Goal: Information Seeking & Learning: Learn about a topic

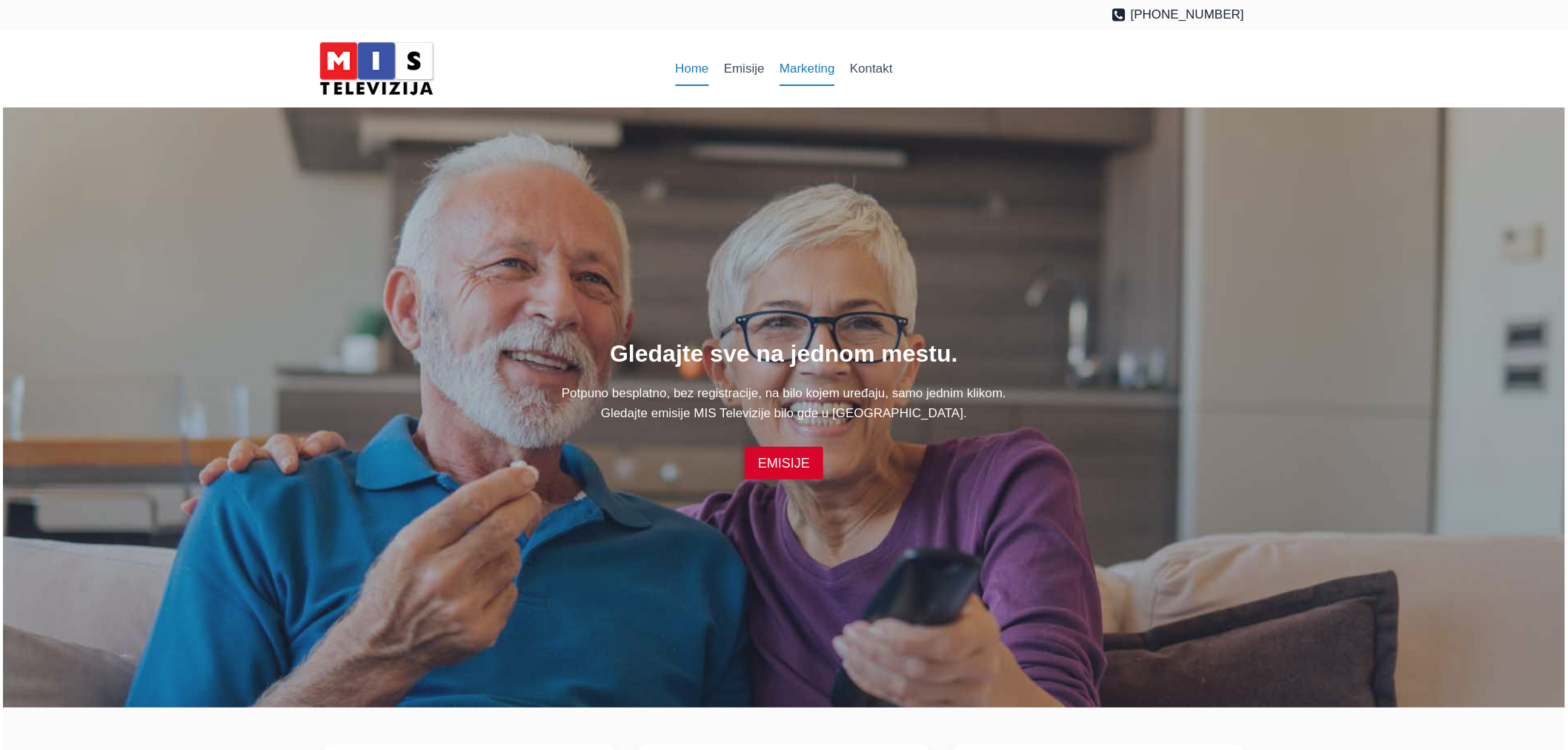
click at [824, 72] on link "Marketing" at bounding box center [807, 69] width 71 height 36
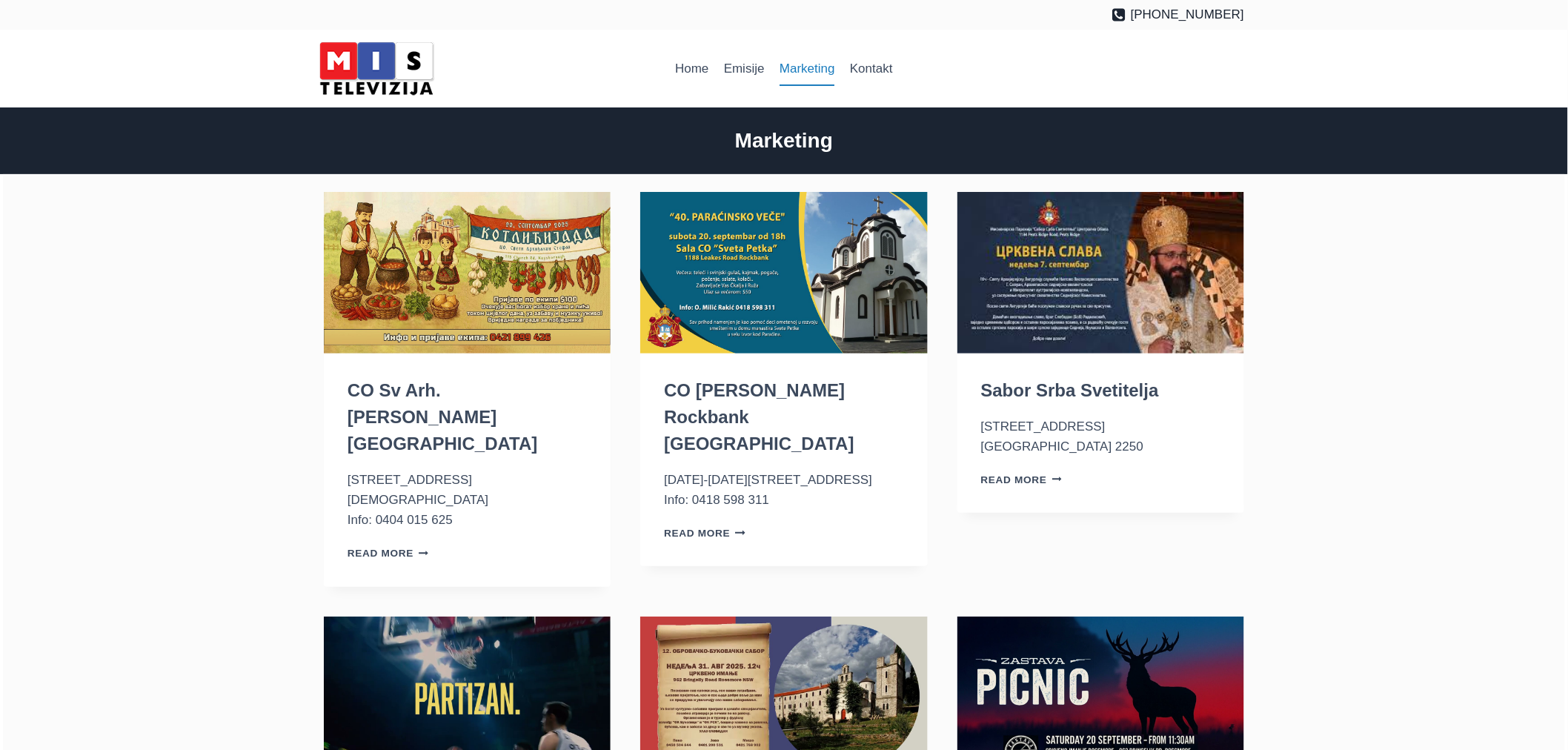
click at [515, 247] on img "CO Sv Arh. Stefan Keysborough VIC" at bounding box center [467, 273] width 286 height 162
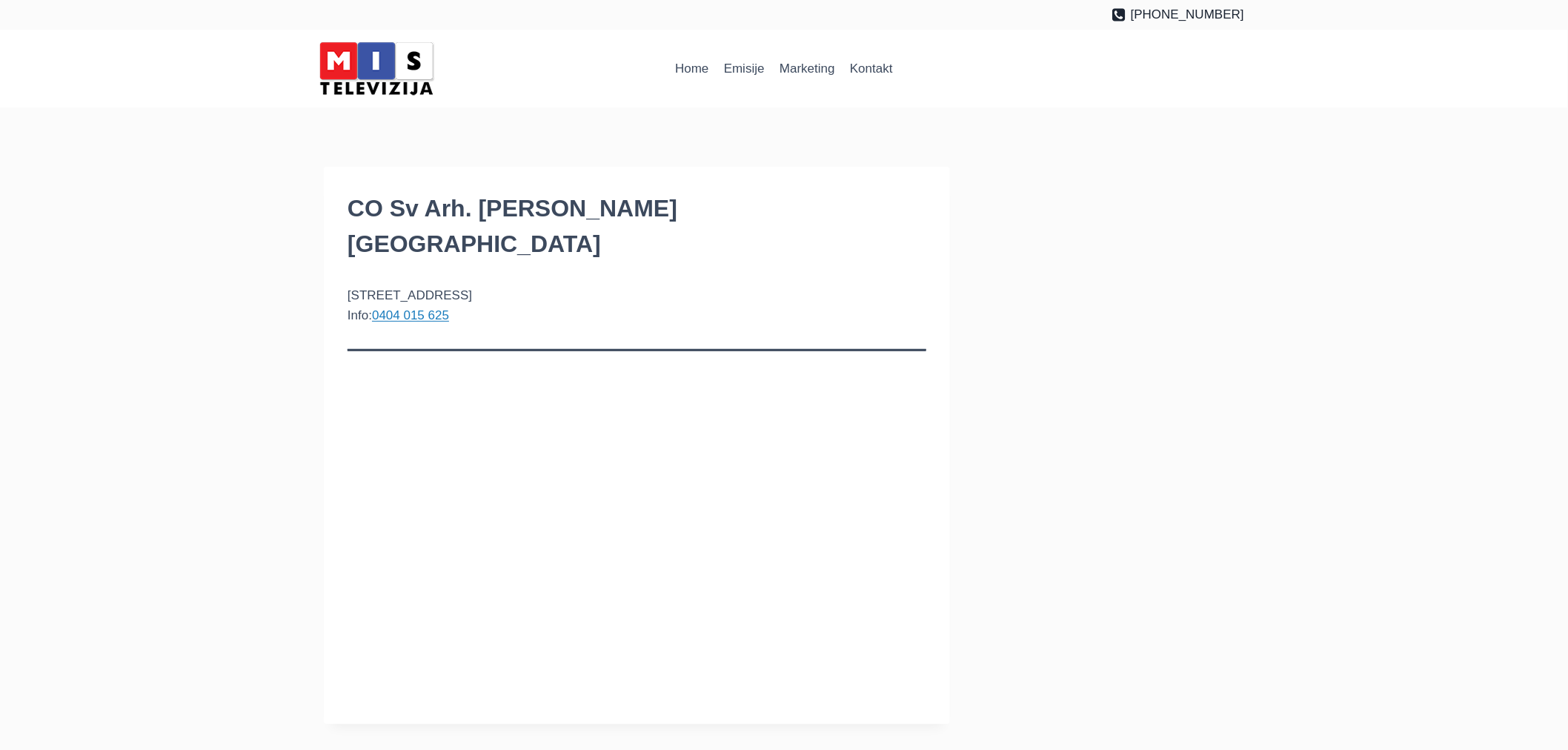
click at [263, 188] on div "CO Sv Arh. [PERSON_NAME] [GEOGRAPHIC_DATA] [STREET_ADDRESS] Info: 0404 015 625" at bounding box center [784, 446] width 1568 height 558
